Goal: Check status: Check status

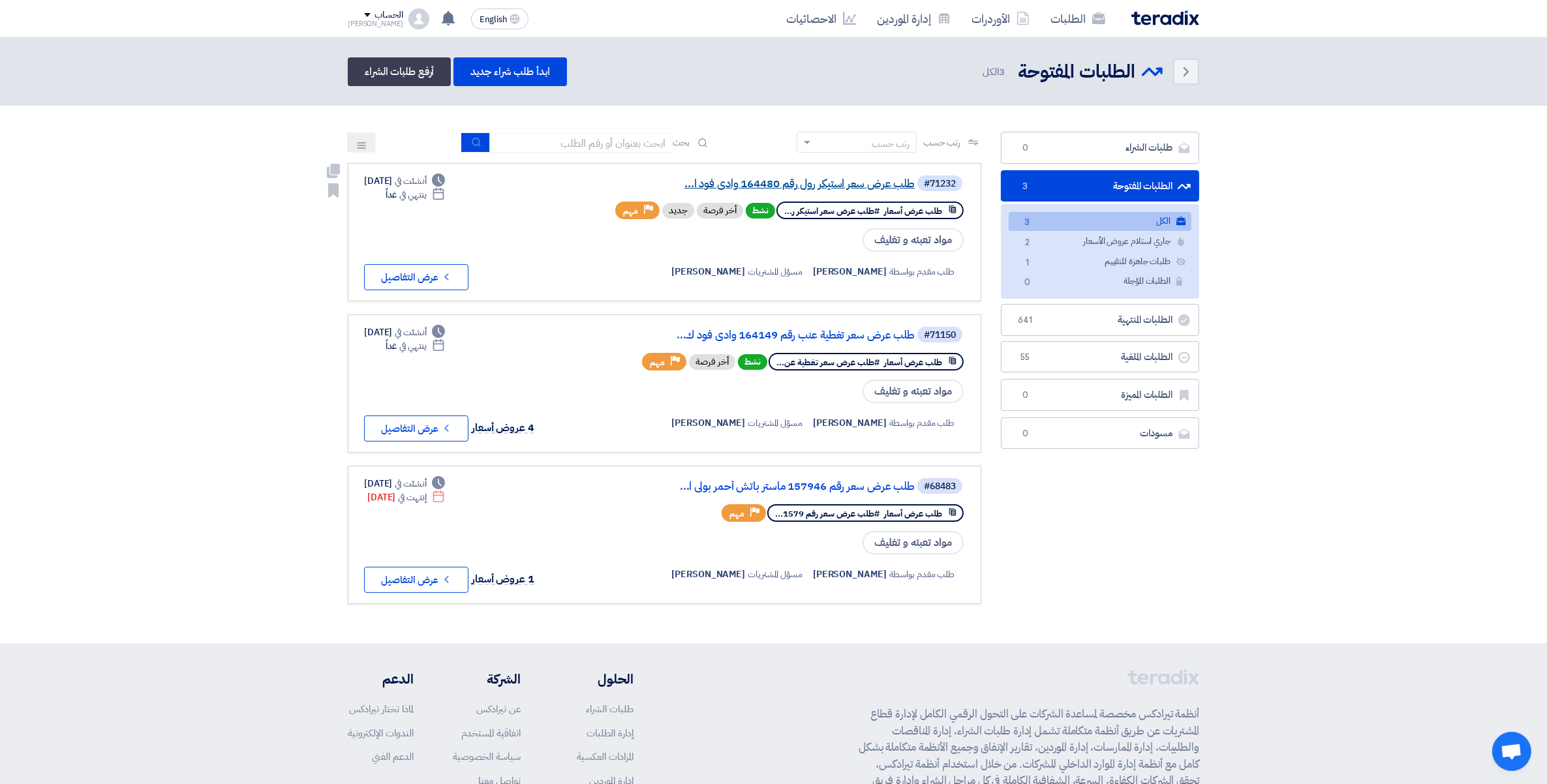
click at [764, 182] on link "طلب عرض سعر استيكر رول رقم 164480 وادى فود ا..." at bounding box center [784, 184] width 261 height 12
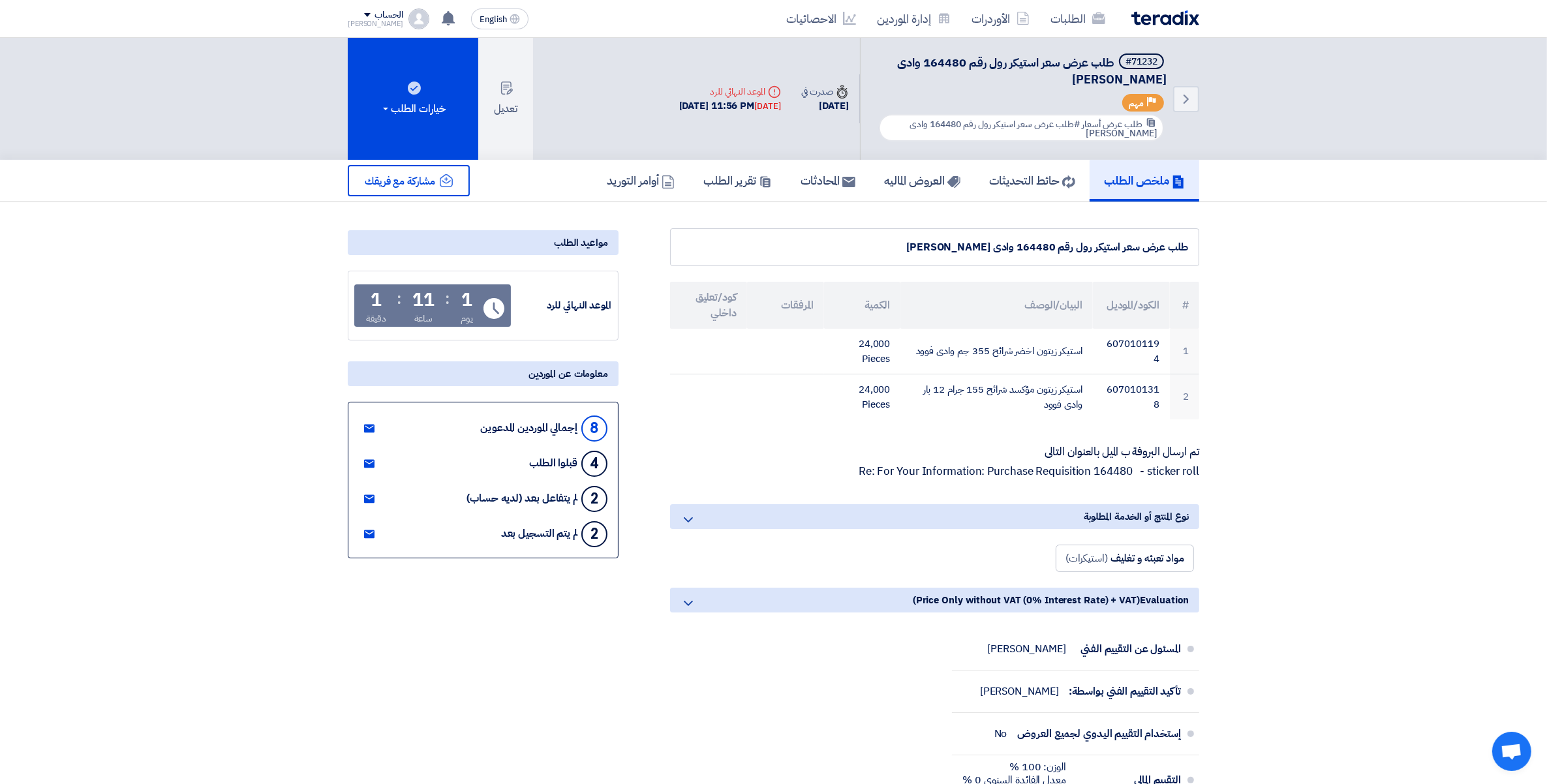
click at [923, 62] on span "طلب عرض سعر استيكر رول رقم 164480 وادى [PERSON_NAME]" at bounding box center [1032, 71] width 270 height 34
click at [932, 62] on span "طلب عرض سعر استيكر رول رقم 164480 وادى [PERSON_NAME]" at bounding box center [1032, 71] width 270 height 34
copy span "164480"
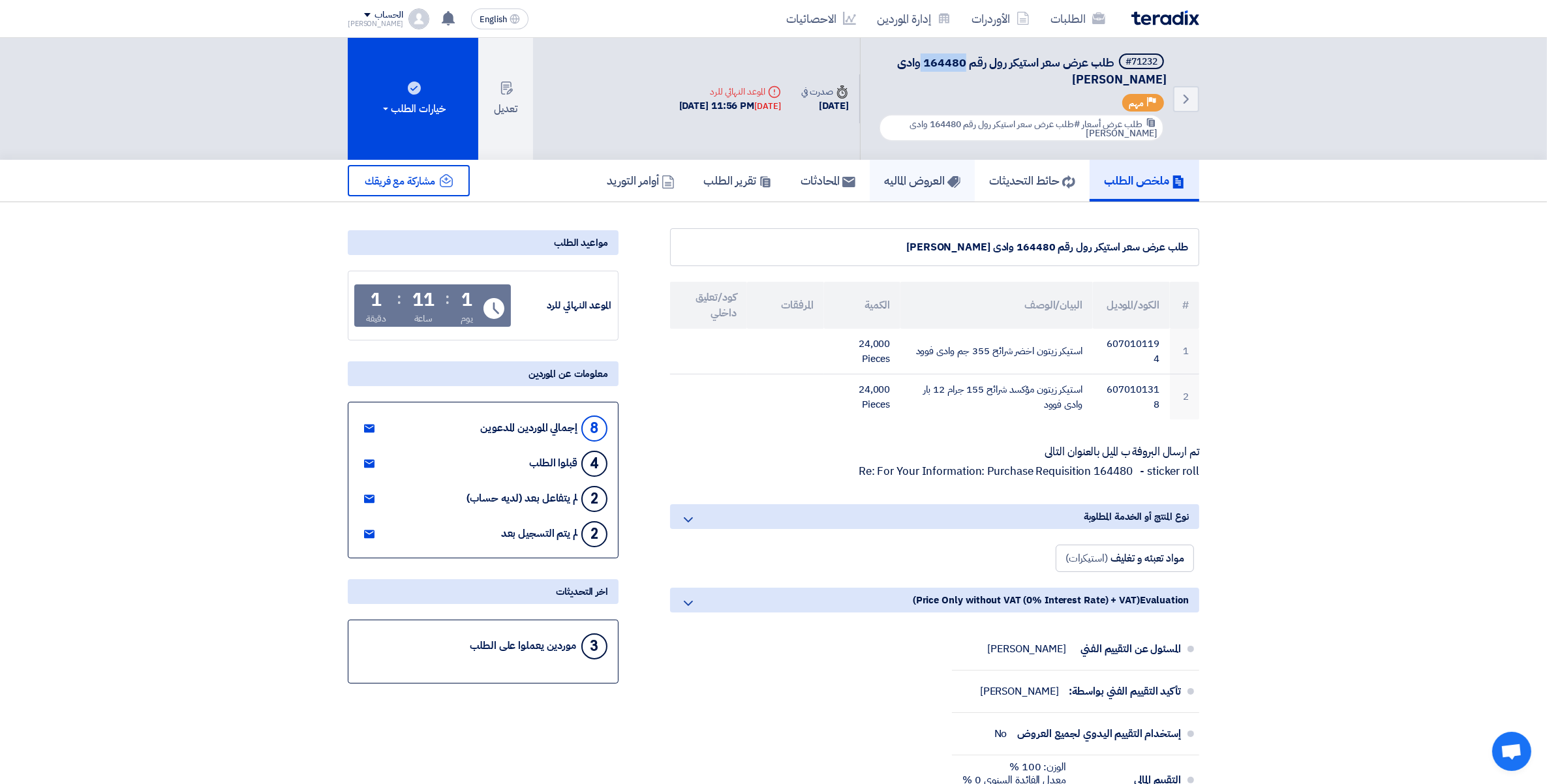
click at [895, 185] on h5 "العروض الماليه" at bounding box center [922, 181] width 77 height 15
